Goal: Task Accomplishment & Management: Use online tool/utility

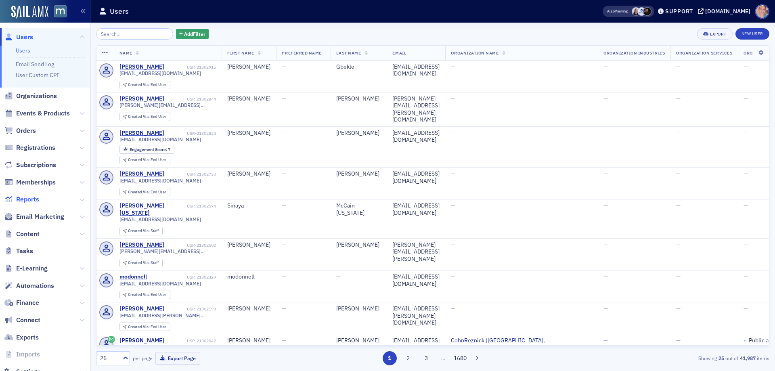
click at [28, 198] on span "Reports" at bounding box center [27, 199] width 23 height 9
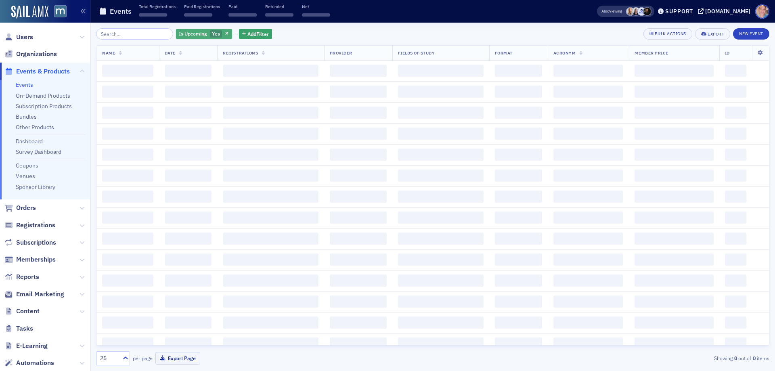
click at [210, 38] on span "Yes" at bounding box center [216, 34] width 13 height 8
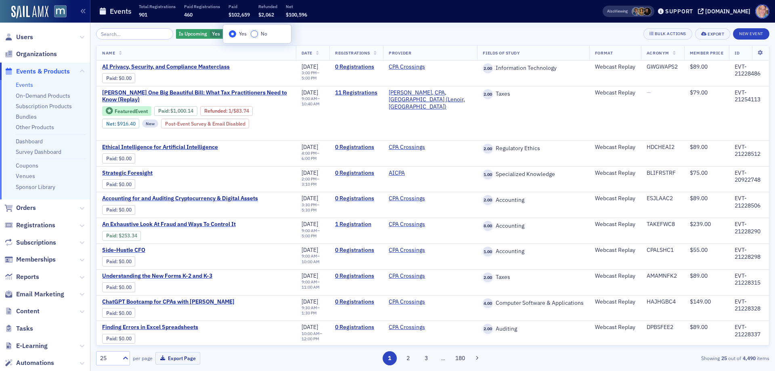
click at [255, 36] on input "No" at bounding box center [254, 33] width 7 height 7
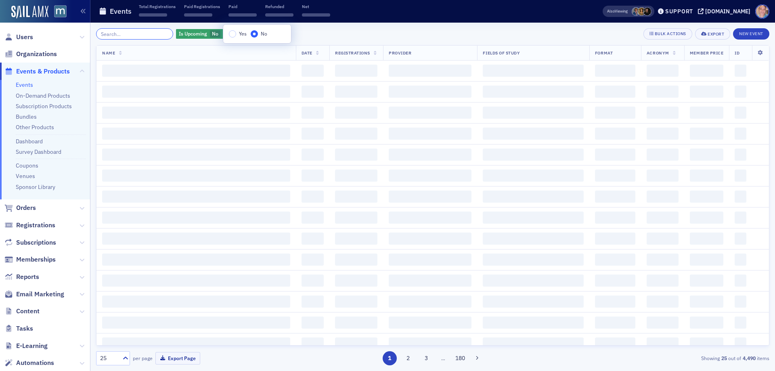
click at [137, 36] on input "search" at bounding box center [134, 33] width 77 height 11
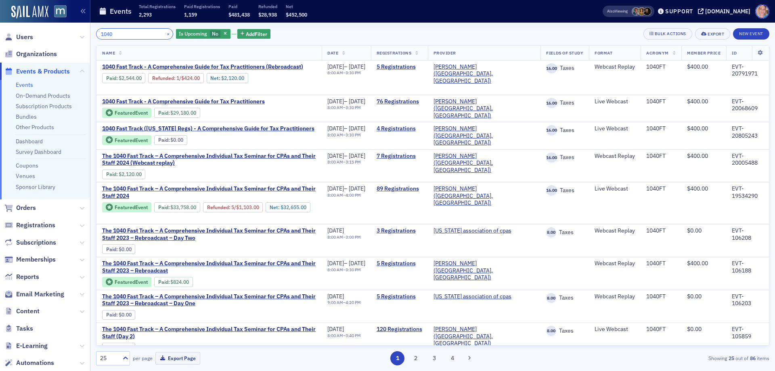
type input "1040"
click at [165, 34] on button "×" at bounding box center [168, 33] width 7 height 7
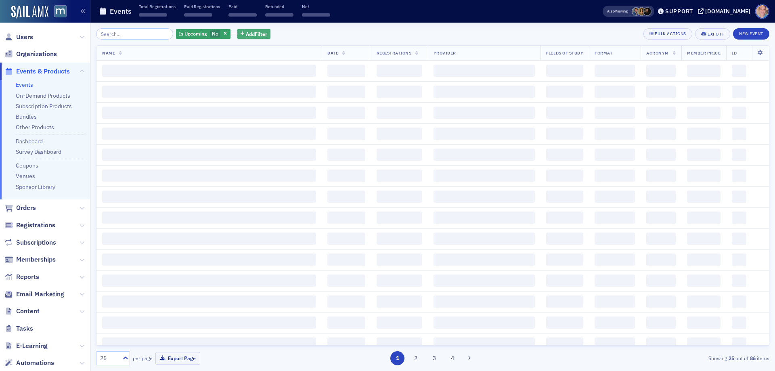
click at [246, 33] on span "Add Filter" at bounding box center [256, 33] width 21 height 7
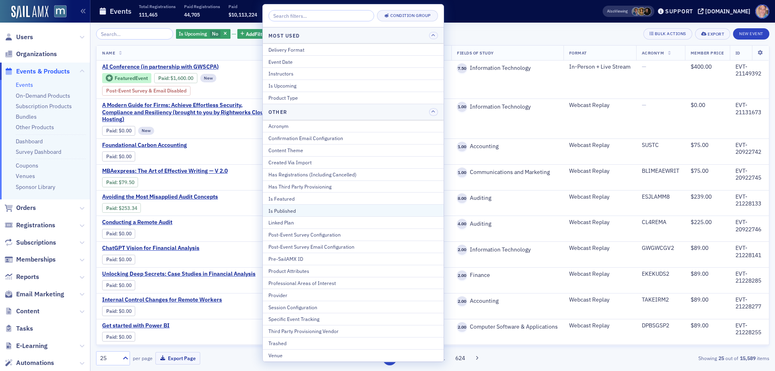
click at [301, 207] on div "Is Published" at bounding box center [354, 210] width 170 height 7
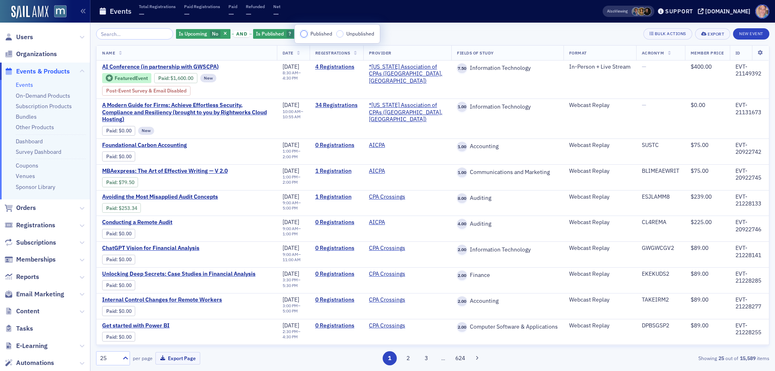
click at [303, 34] on input "Published" at bounding box center [303, 33] width 7 height 7
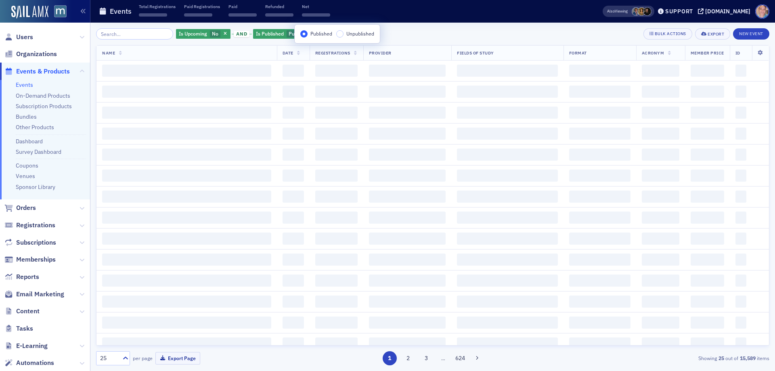
click at [414, 31] on div "Is Upcoming No and Is Published Published Add Filter Bulk Actions Export New Ev…" at bounding box center [433, 33] width 674 height 11
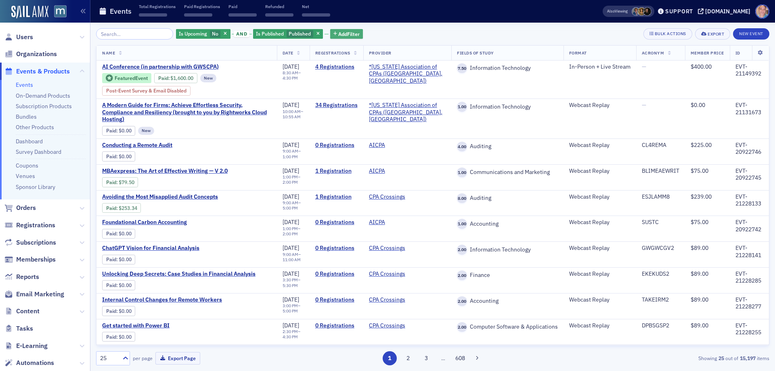
click at [350, 34] on span "Add Filter" at bounding box center [348, 33] width 21 height 7
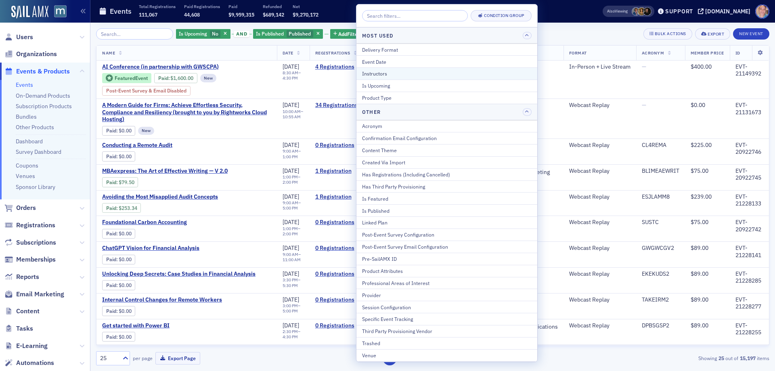
click at [399, 75] on div "Instructors" at bounding box center [447, 73] width 170 height 7
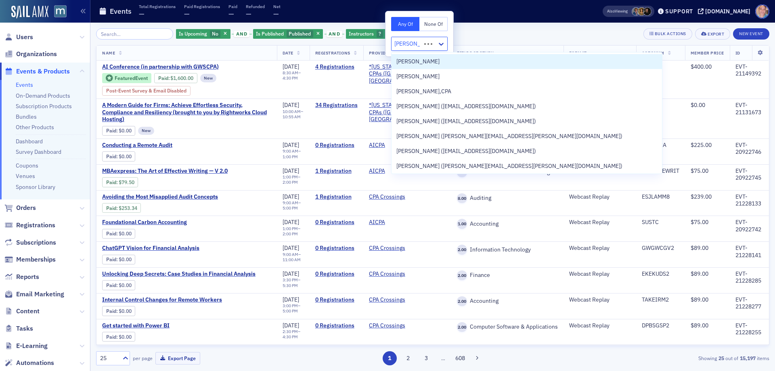
type input "[PERSON_NAME]"
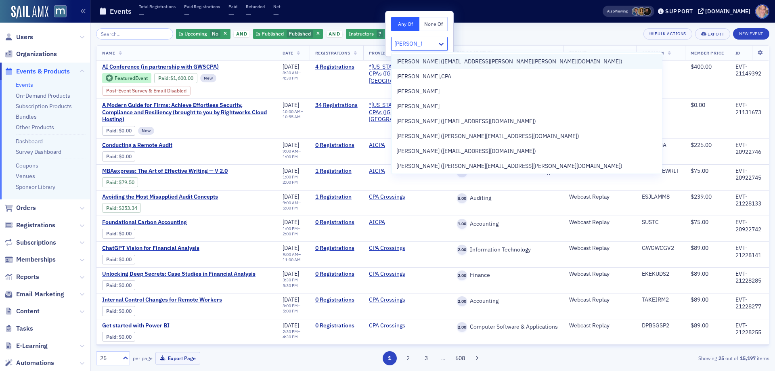
click at [457, 60] on span "[PERSON_NAME] ([EMAIL_ADDRESS][PERSON_NAME][PERSON_NAME][DOMAIN_NAME])" at bounding box center [510, 61] width 226 height 8
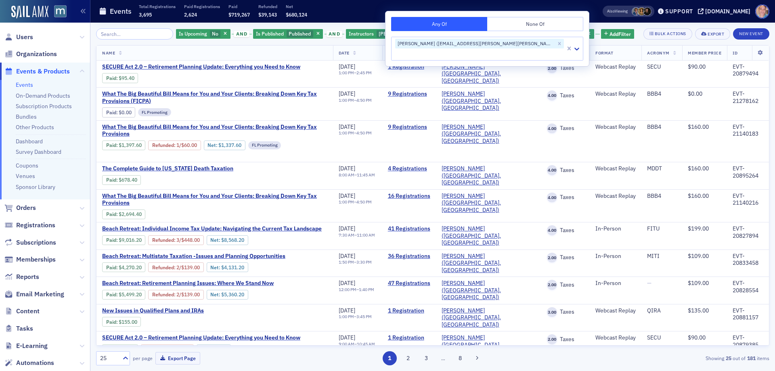
click at [576, 39] on div "Is Upcoming No and Is Published Published and Instructors [PERSON_NAME] ([EMAIL…" at bounding box center [433, 33] width 674 height 11
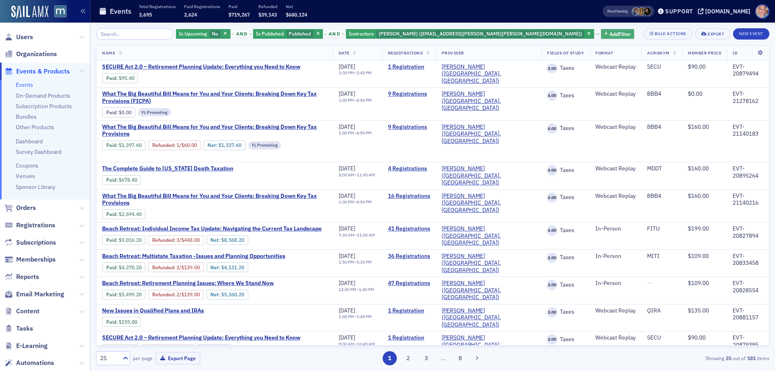
click at [610, 37] on span "Add Filter" at bounding box center [620, 33] width 21 height 7
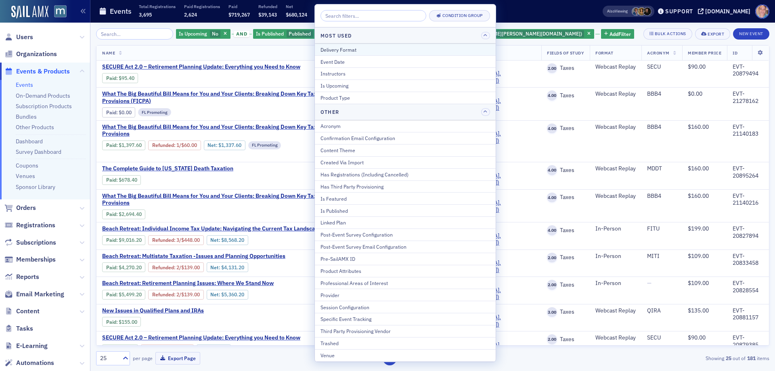
click at [371, 48] on div "Delivery Format" at bounding box center [406, 49] width 170 height 7
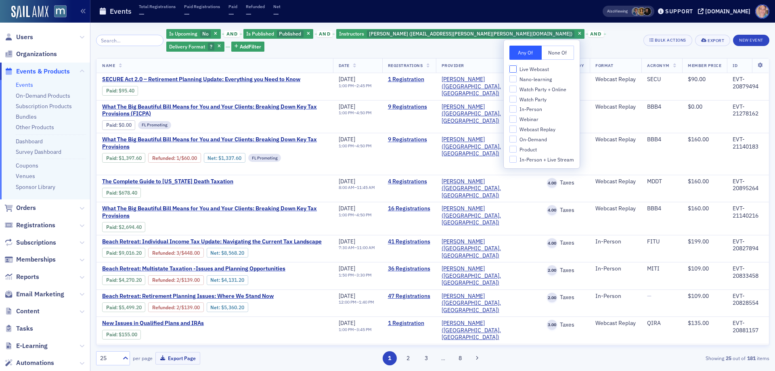
click at [515, 70] on input "Live Webcast" at bounding box center [513, 68] width 7 height 7
checkbox input "true"
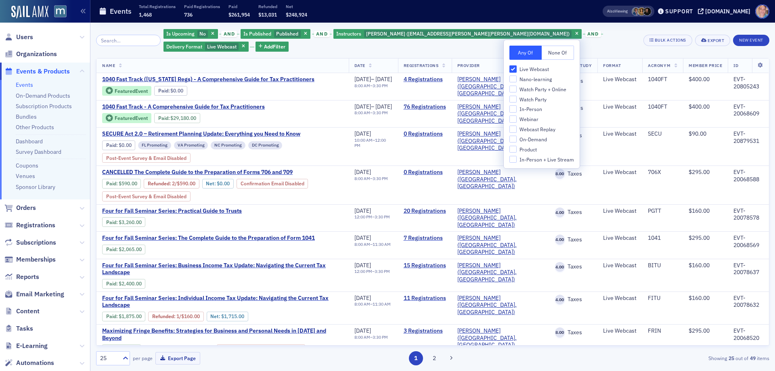
click at [611, 46] on div "Is Upcoming No and Is Published Published and Instructors [PERSON_NAME] ([EMAIL…" at bounding box center [401, 40] width 475 height 24
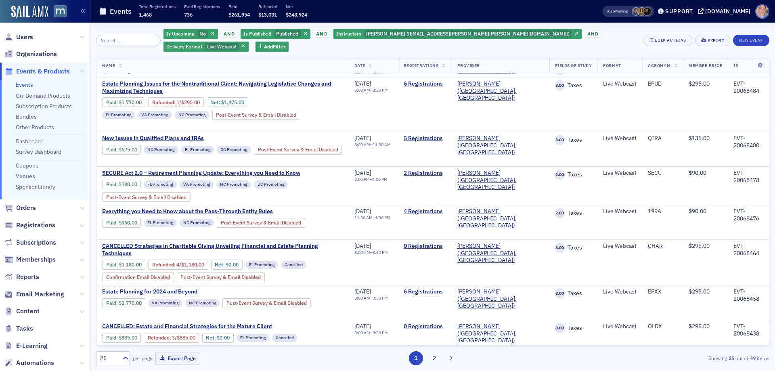
scroll to position [198, 0]
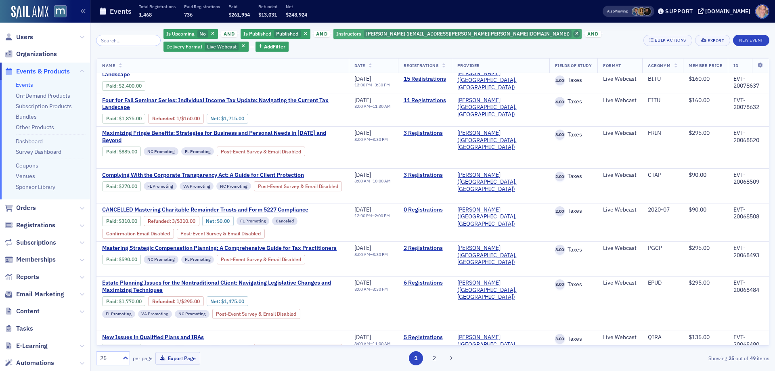
click at [576, 35] on icon "button" at bounding box center [577, 34] width 3 height 4
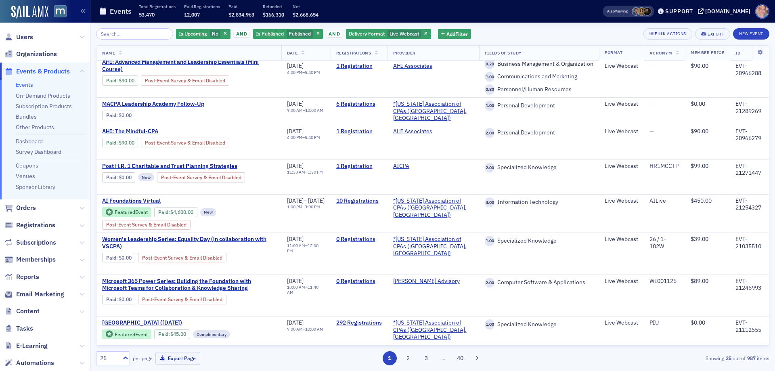
click at [423, 33] on span "button" at bounding box center [426, 33] width 7 height 7
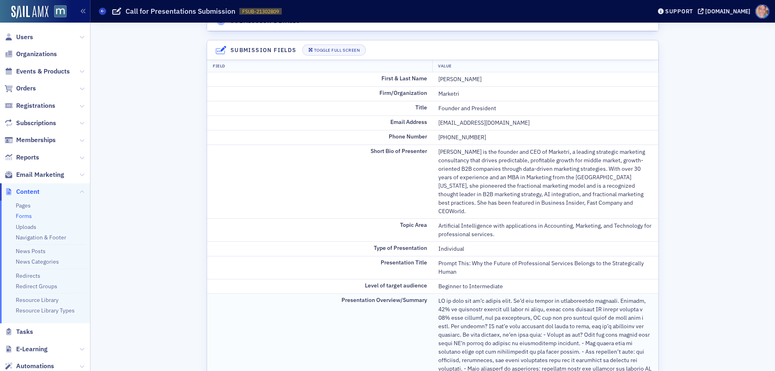
scroll to position [81, 0]
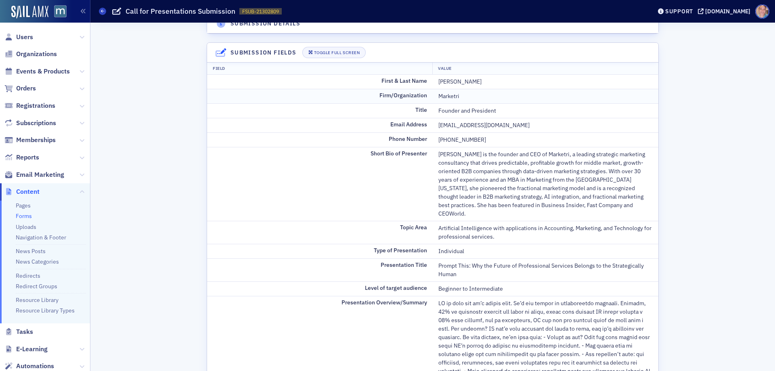
click at [447, 98] on div "Marketri" at bounding box center [546, 96] width 214 height 8
copy div "Marketri"
click at [447, 83] on div "Debra Andrews" at bounding box center [546, 82] width 214 height 8
click at [447, 82] on div "Debra Andrews" at bounding box center [546, 82] width 214 height 8
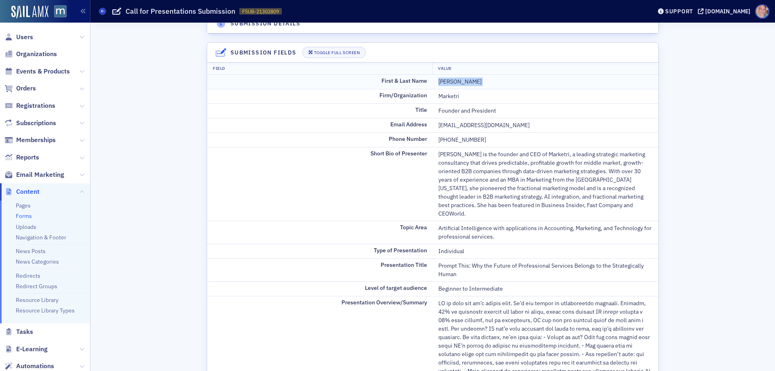
click at [447, 82] on div "Debra Andrews" at bounding box center [546, 82] width 214 height 8
copy div "Debra Andrews"
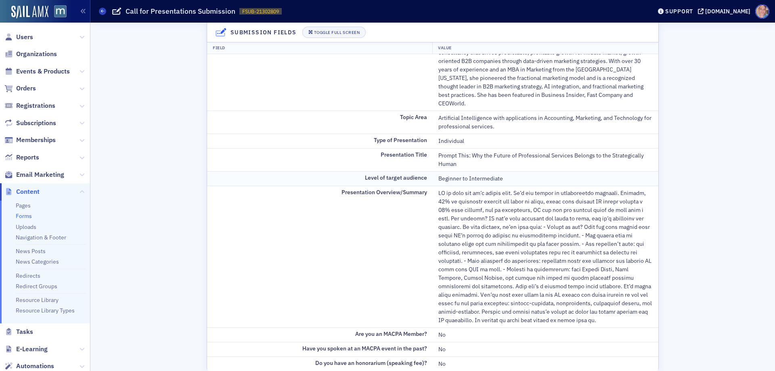
scroll to position [202, 0]
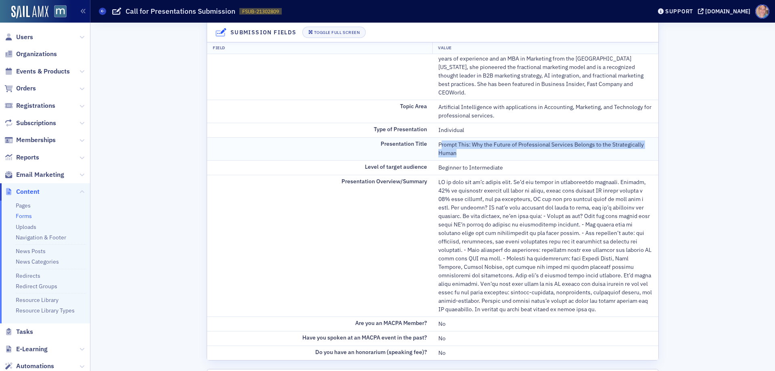
drag, startPoint x: 437, startPoint y: 135, endPoint x: 468, endPoint y: 145, distance: 32.7
click at [468, 145] on div "Prompt This: Why the Future of Professional Services Belongs to the Strategical…" at bounding box center [546, 149] width 214 height 17
click at [467, 145] on div "Prompt This: Why the Future of Professional Services Belongs to the Strategical…" at bounding box center [546, 149] width 214 height 17
click at [456, 148] on div "Prompt This: Why the Future of Professional Services Belongs to the Strategical…" at bounding box center [546, 149] width 214 height 17
drag, startPoint x: 436, startPoint y: 137, endPoint x: 458, endPoint y: 145, distance: 24.3
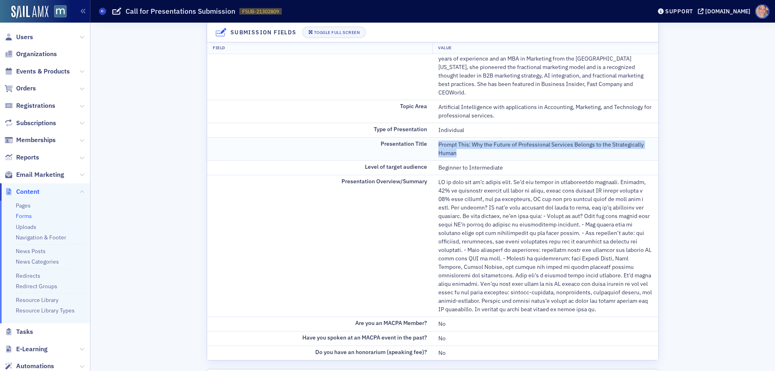
click at [458, 145] on div "Prompt This: Why the Future of Professional Services Belongs to the Strategical…" at bounding box center [546, 149] width 214 height 17
copy div "Prompt This: Why the Future of Professional Services Belongs to the Strategical…"
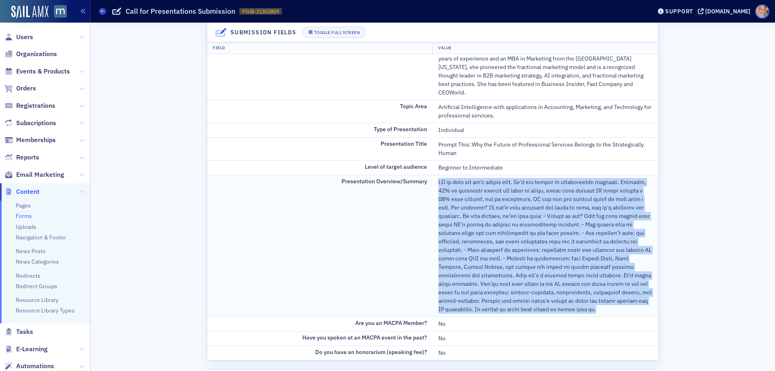
drag, startPoint x: 436, startPoint y: 174, endPoint x: 549, endPoint y: 300, distance: 169.9
click at [549, 300] on div at bounding box center [546, 246] width 214 height 136
copy div "AI is here and it’s moving fast. It’s the future of professional services. Alre…"
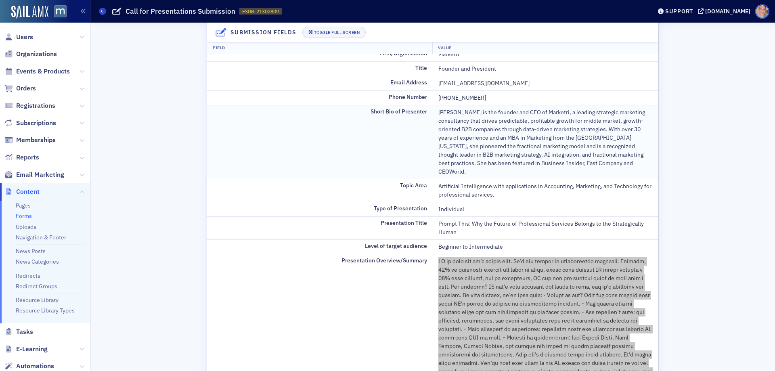
scroll to position [81, 0]
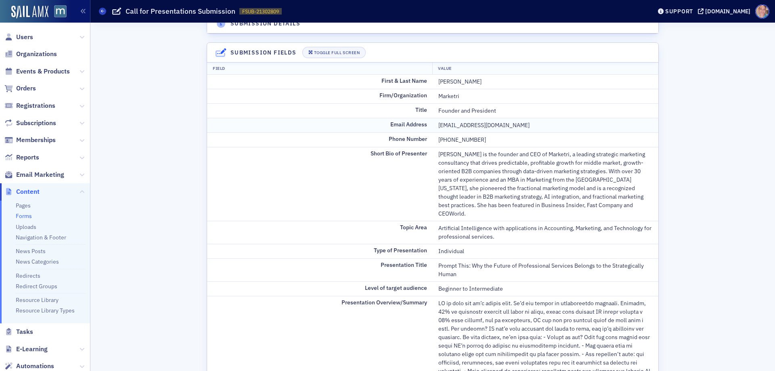
click at [463, 126] on div "dandrews@marketri.com" at bounding box center [546, 125] width 214 height 8
copy div "dandrews@marketri.com"
click at [446, 97] on div "Marketri" at bounding box center [546, 96] width 214 height 8
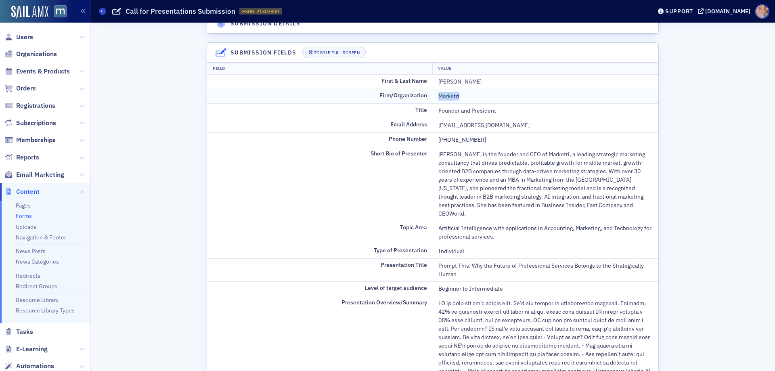
click at [446, 97] on div "Marketri" at bounding box center [546, 96] width 214 height 8
copy div "Marketri"
click at [452, 140] on div "866-303-6999" at bounding box center [546, 140] width 214 height 8
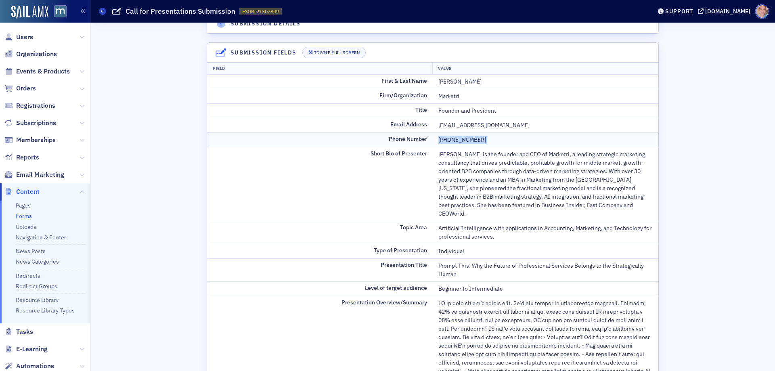
copy div "866-303-6999"
drag, startPoint x: 480, startPoint y: 197, endPoint x: 465, endPoint y: 172, distance: 28.7
click at [480, 197] on div "Debra Andrews is the founder and CEO of Marketri, a leading strategic marketing…" at bounding box center [546, 184] width 214 height 68
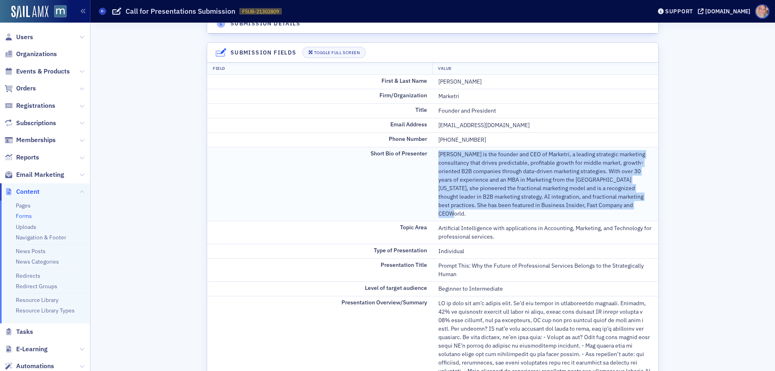
drag, startPoint x: 613, startPoint y: 182, endPoint x: 620, endPoint y: 205, distance: 23.8
click at [620, 205] on div "Debra Andrews is the founder and CEO of Marketri, a leading strategic marketing…" at bounding box center [546, 184] width 214 height 68
copy div "Debra Andrews is the founder and CEO of Marketri, a leading strategic marketing…"
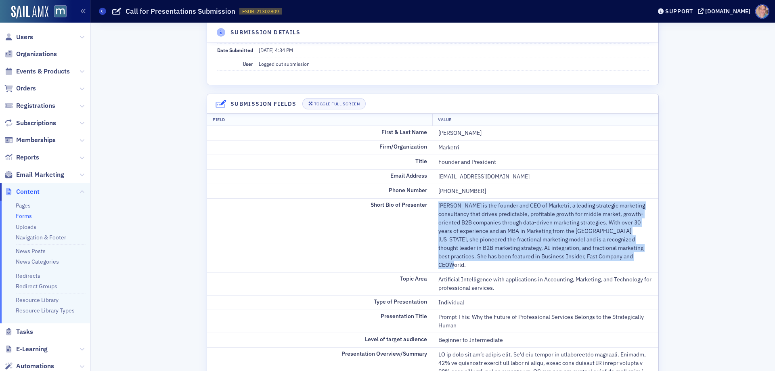
scroll to position [0, 0]
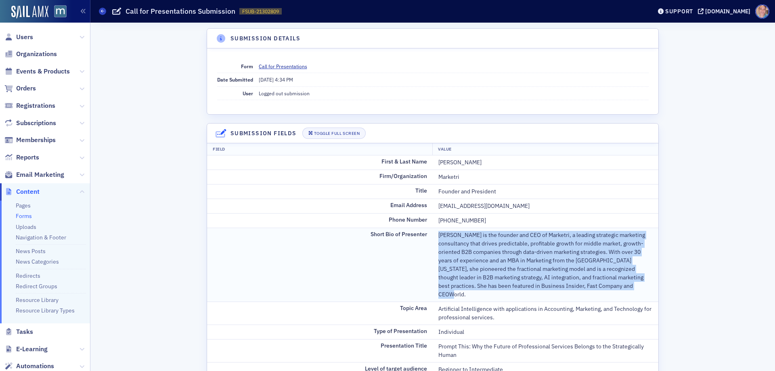
click at [521, 247] on div "Debra Andrews is the founder and CEO of Marketri, a leading strategic marketing…" at bounding box center [546, 265] width 214 height 68
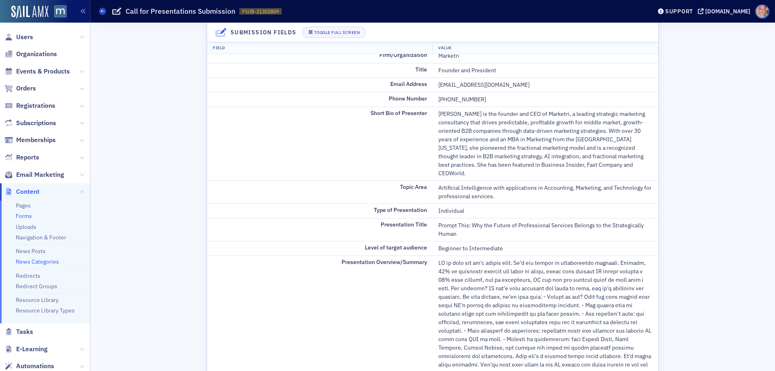
scroll to position [105, 0]
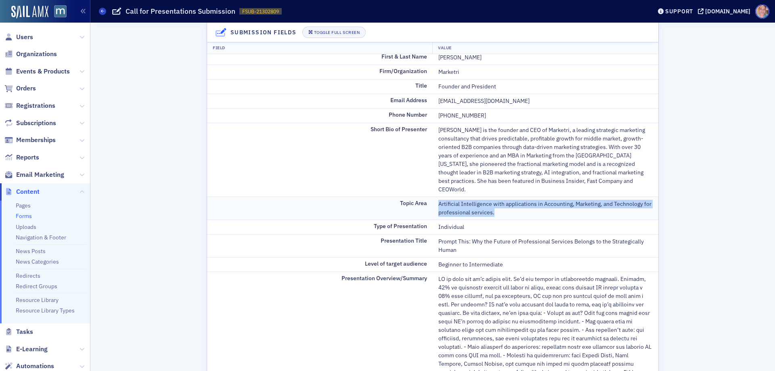
drag, startPoint x: 435, startPoint y: 194, endPoint x: 507, endPoint y: 206, distance: 73.3
click at [507, 206] on td "Artificial Intelligence with applications in Accounting, Marketing, and Technol…" at bounding box center [546, 208] width 226 height 23
copy div "Artificial Intelligence with applications in Accounting, Marketing, and Technol…"
click at [37, 70] on span "Events & Products" at bounding box center [43, 71] width 54 height 9
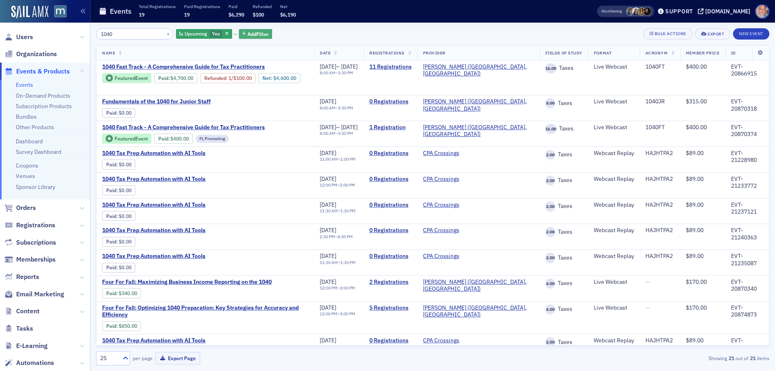
type input "1040"
click at [251, 31] on span "Add Filter" at bounding box center [258, 33] width 21 height 7
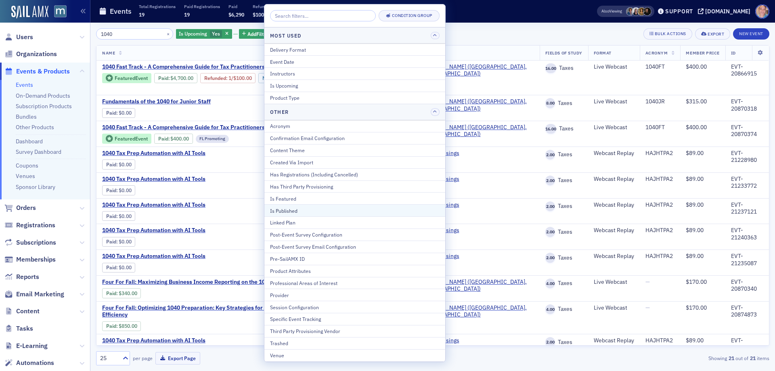
click at [297, 209] on div "Is Published" at bounding box center [355, 210] width 170 height 7
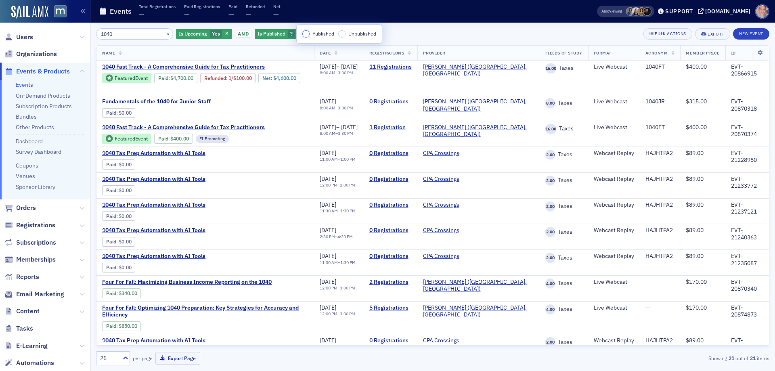
click at [305, 35] on input "Published" at bounding box center [305, 33] width 7 height 7
click at [165, 35] on button "×" at bounding box center [168, 33] width 7 height 7
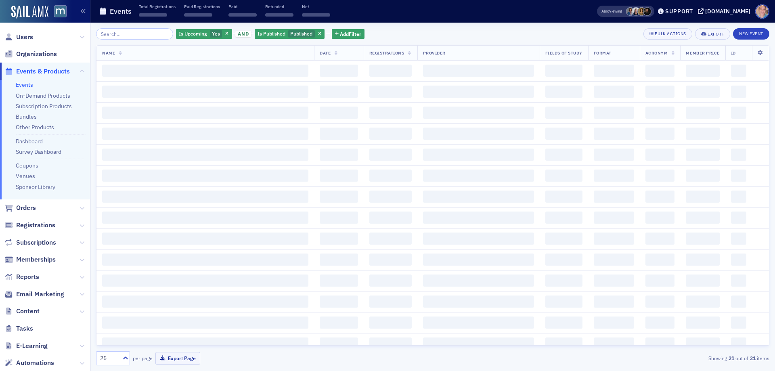
click at [412, 27] on div "Is Upcoming Yes and Is Published Published Add Filter Bulk Actions Export New E…" at bounding box center [433, 197] width 674 height 349
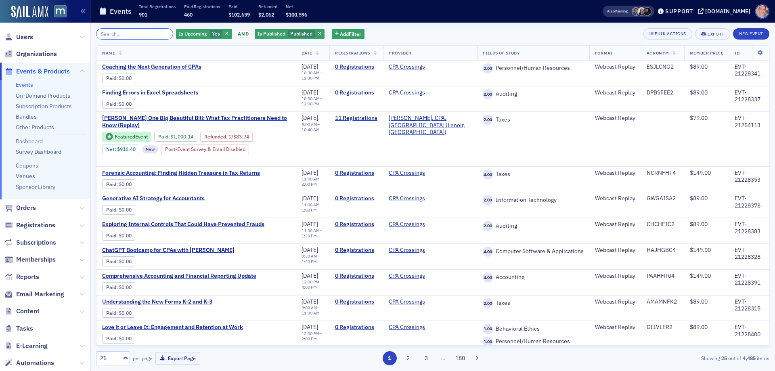
click at [113, 33] on input "search" at bounding box center [134, 33] width 77 height 11
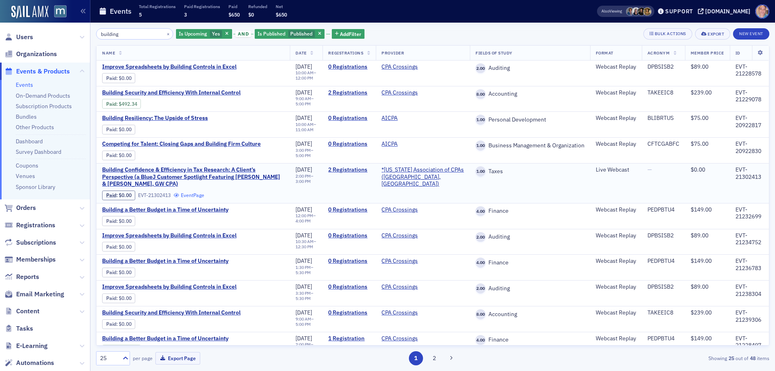
click at [199, 195] on link "Event Page" at bounding box center [189, 195] width 31 height 6
drag, startPoint x: 139, startPoint y: 33, endPoint x: 37, endPoint y: 42, distance: 102.5
click at [46, 35] on div "Users Organizations Events & Products Events On-Demand Products Subscription Pr…" at bounding box center [387, 185] width 775 height 371
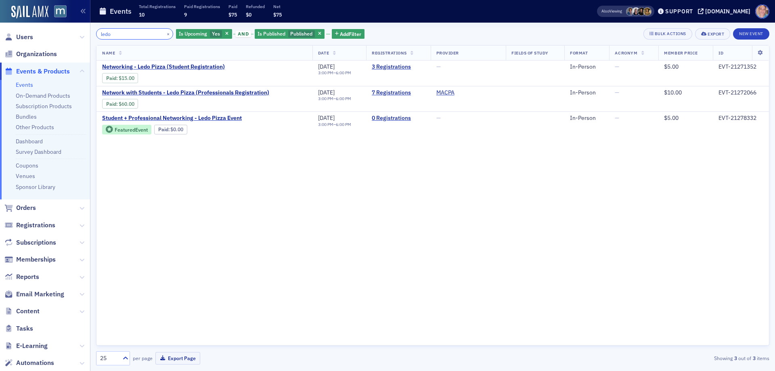
type input "ledo"
click at [396, 66] on link "3 Registrations" at bounding box center [398, 66] width 53 height 7
click at [165, 34] on button "×" at bounding box center [168, 33] width 7 height 7
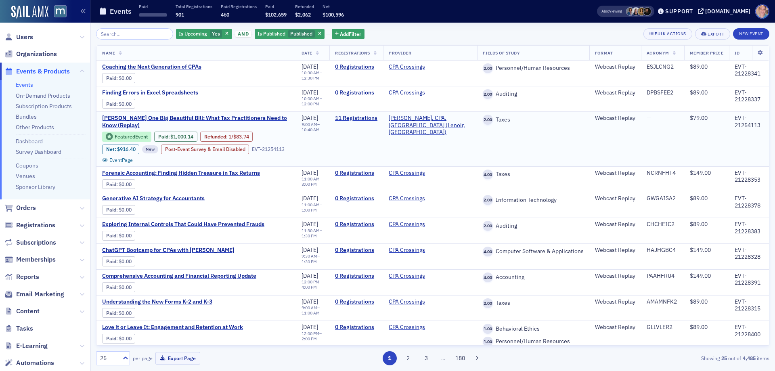
click at [735, 124] on div "EVT-21254113" at bounding box center [749, 122] width 29 height 14
copy div "EVT-21254113"
click at [27, 38] on span "Users" at bounding box center [24, 37] width 17 height 9
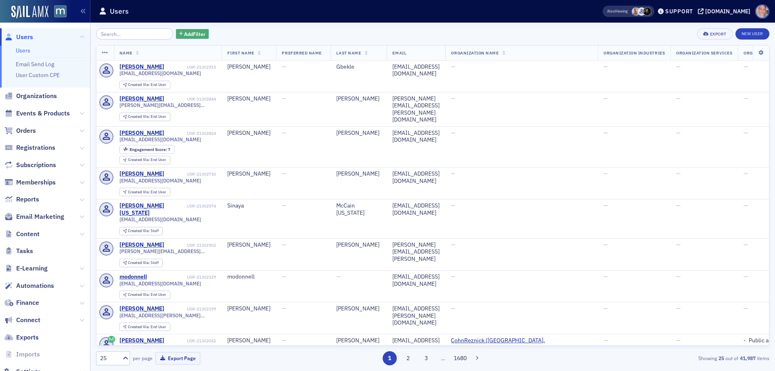
click at [186, 35] on span "Add Filter" at bounding box center [194, 33] width 21 height 7
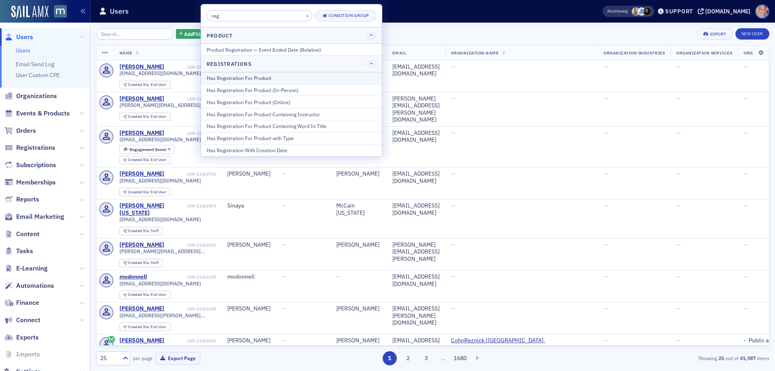
type input "reg"
click at [249, 78] on div "Has Registration For Product" at bounding box center [292, 77] width 170 height 7
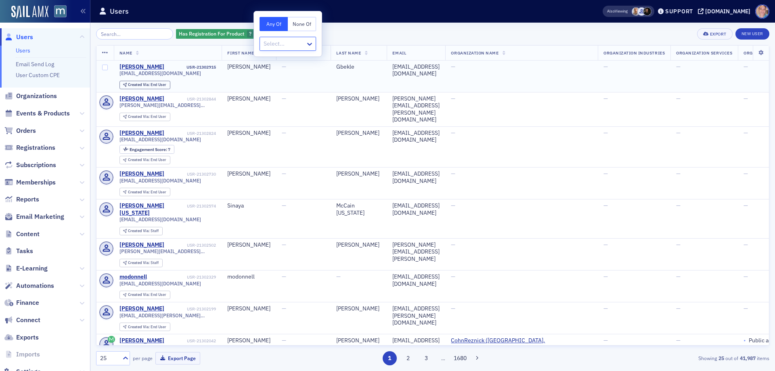
type input "EVT-21254113"
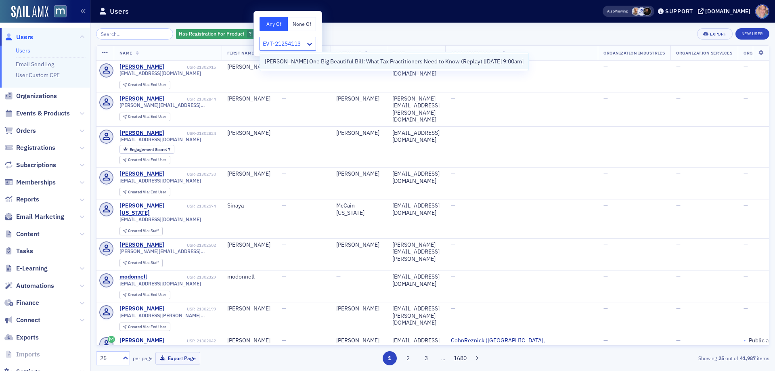
click at [286, 66] on span "Don Farmer’s One Big Beautiful Bill: What Tax Practitioners Need to Know (Repla…" at bounding box center [394, 61] width 259 height 8
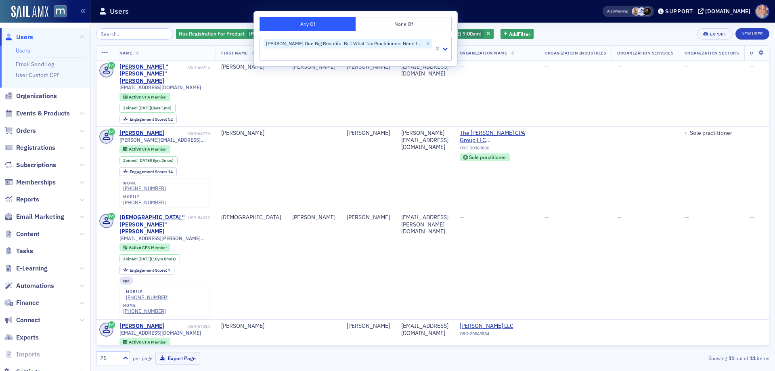
click at [559, 32] on div "Has Registration For Product Don Farmer’s One Big Beautiful Bill: What Tax Prac…" at bounding box center [433, 33] width 674 height 11
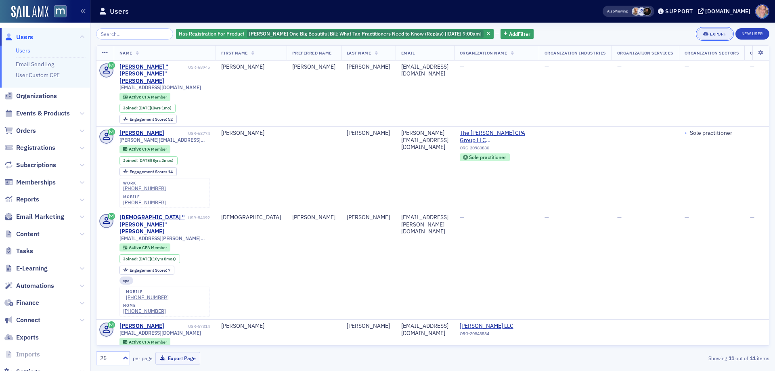
click at [716, 31] on button "Export" at bounding box center [714, 33] width 35 height 11
click at [692, 61] on button "Export All ( 11 Users )" at bounding box center [689, 61] width 85 height 13
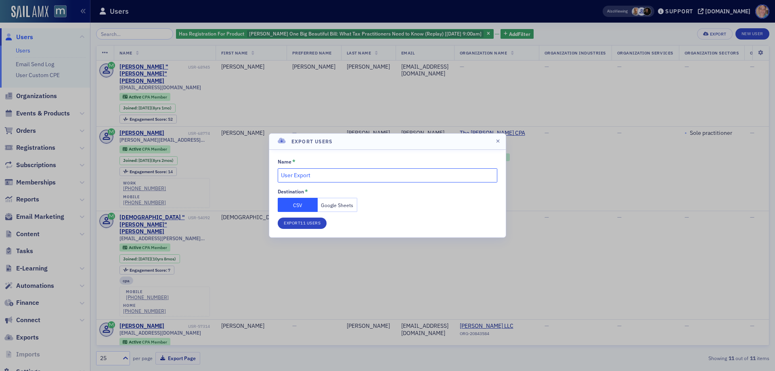
drag, startPoint x: 336, startPoint y: 172, endPoint x: 249, endPoint y: 172, distance: 87.6
click at [249, 172] on div "Export Users Name * User Export Destination * CSV Google Sheets Export 11 Users" at bounding box center [387, 185] width 775 height 371
type input "9/11 Don Farmer's One Big Beautiful Bill Webcast Replay Final Registration List"
click at [342, 203] on button "Google Sheets" at bounding box center [338, 205] width 40 height 14
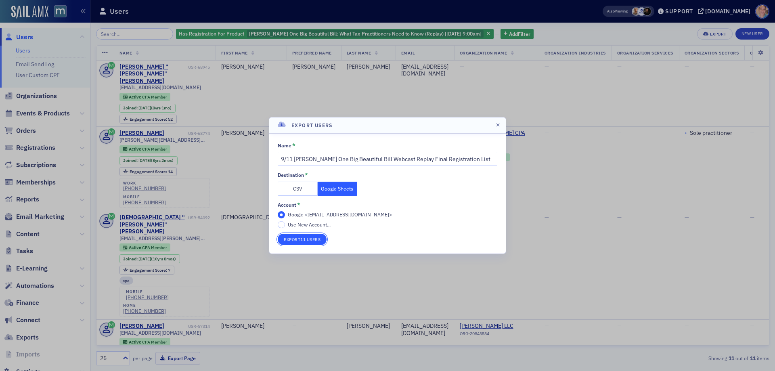
click at [303, 241] on button "Export 11 Users" at bounding box center [302, 239] width 49 height 11
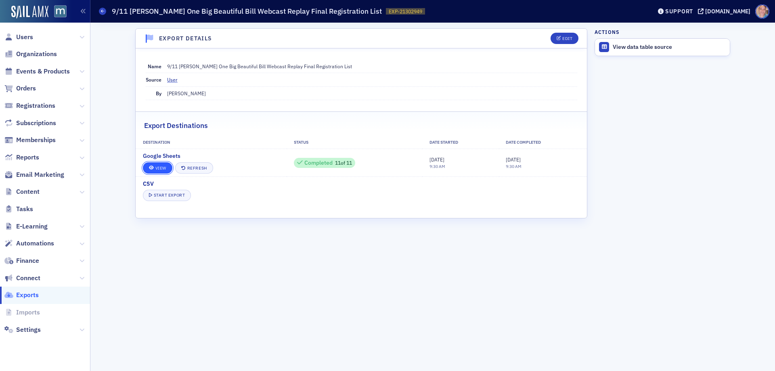
click at [167, 167] on link "View" at bounding box center [157, 167] width 29 height 11
